Goal: Communication & Community: Answer question/provide support

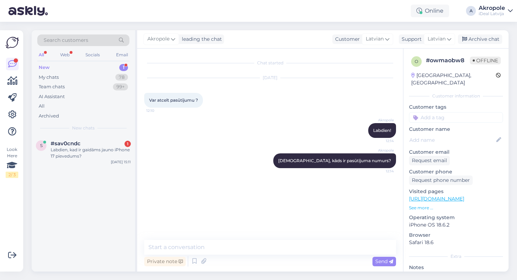
click at [57, 69] on div "New 1" at bounding box center [83, 68] width 92 height 10
click at [61, 66] on div "New 1" at bounding box center [83, 68] width 92 height 10
click at [62, 75] on div "My chats 78" at bounding box center [83, 77] width 92 height 10
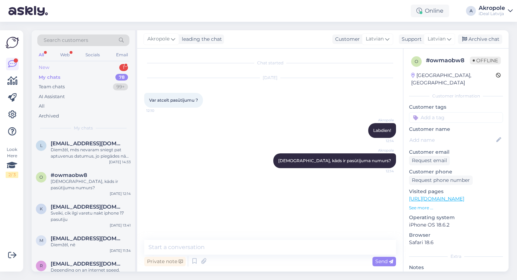
click at [62, 64] on div "New 1" at bounding box center [83, 68] width 92 height 10
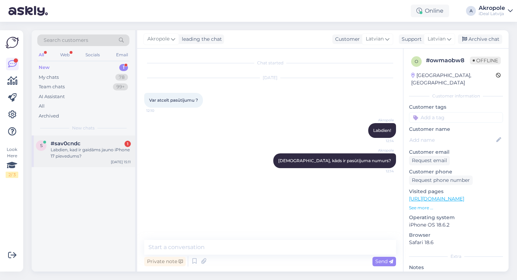
click at [80, 147] on div "Labdien, kad ir gaidāms jauno iPhone 17 pievedums?" at bounding box center [91, 153] width 80 height 13
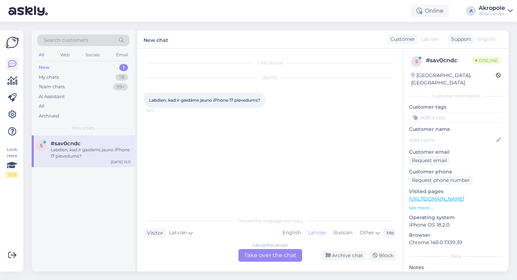
click at [278, 256] on div "Latvian to Latvian Take over the chat" at bounding box center [270, 255] width 64 height 13
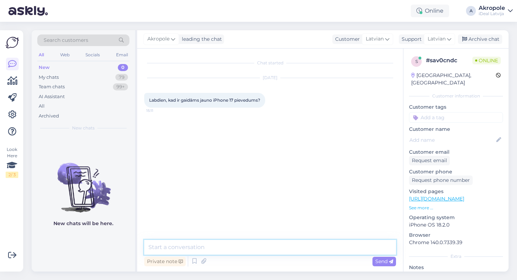
click at [253, 247] on textarea at bounding box center [270, 247] width 252 height 15
type textarea "Labdien, nav zināms."
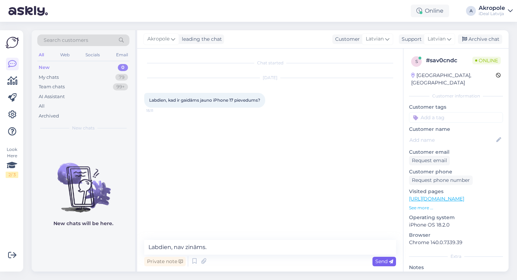
click at [389, 261] on icon at bounding box center [391, 261] width 4 height 4
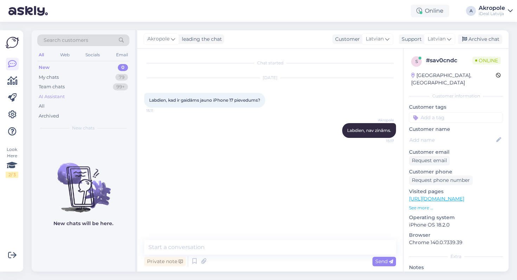
click at [91, 94] on div "AI Assistant" at bounding box center [83, 97] width 92 height 10
click at [89, 77] on div "My chats 79" at bounding box center [83, 77] width 92 height 10
